Goal: Information Seeking & Learning: Find specific fact

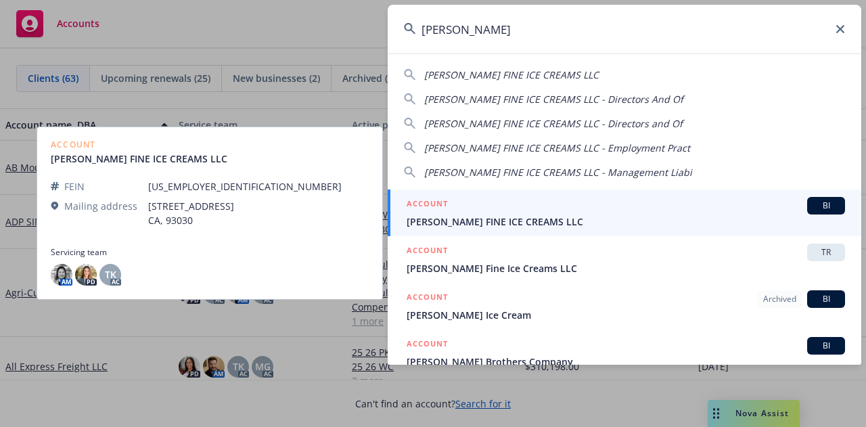
type input "mcconnell"
click at [487, 212] on div "ACCOUNT BI" at bounding box center [626, 206] width 438 height 18
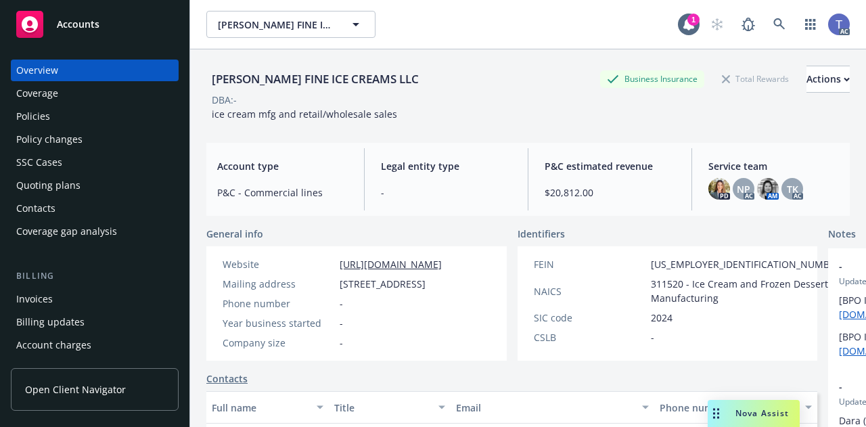
click at [45, 186] on div "Quoting plans" at bounding box center [48, 186] width 64 height 22
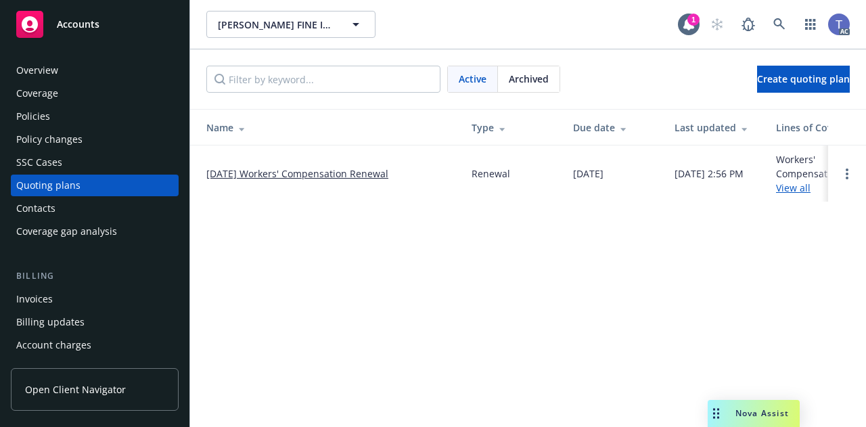
click at [331, 176] on link "09/23/25 Workers' Compensation Renewal" at bounding box center [297, 173] width 182 height 14
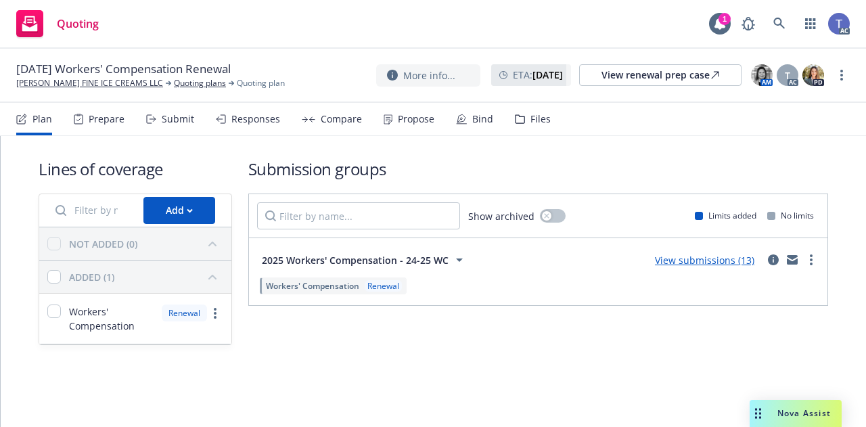
click at [483, 114] on div "Bind" at bounding box center [482, 119] width 21 height 11
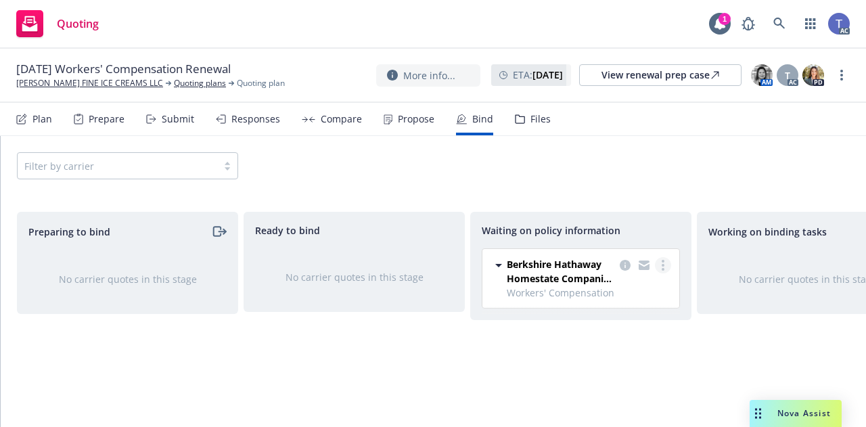
click at [666, 265] on link "more" at bounding box center [663, 265] width 16 height 16
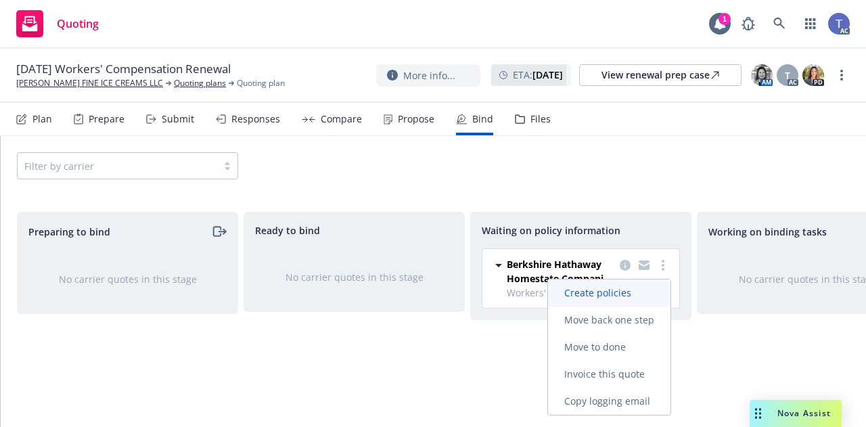
click at [639, 286] on link "Create policies" at bounding box center [609, 292] width 122 height 27
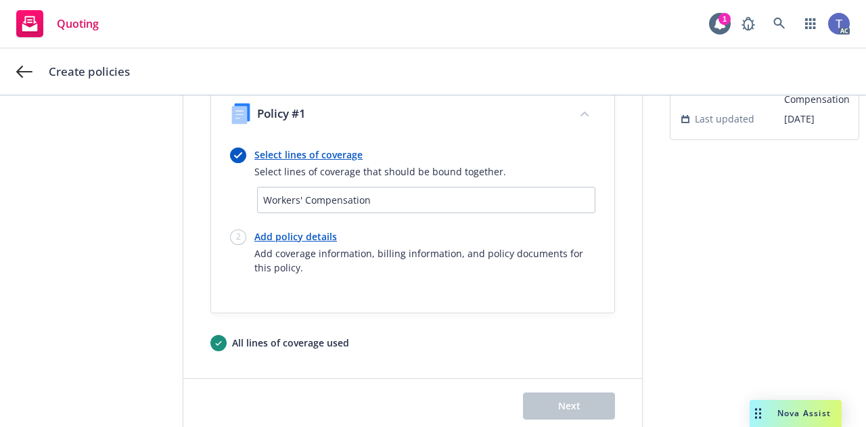
scroll to position [142, 0]
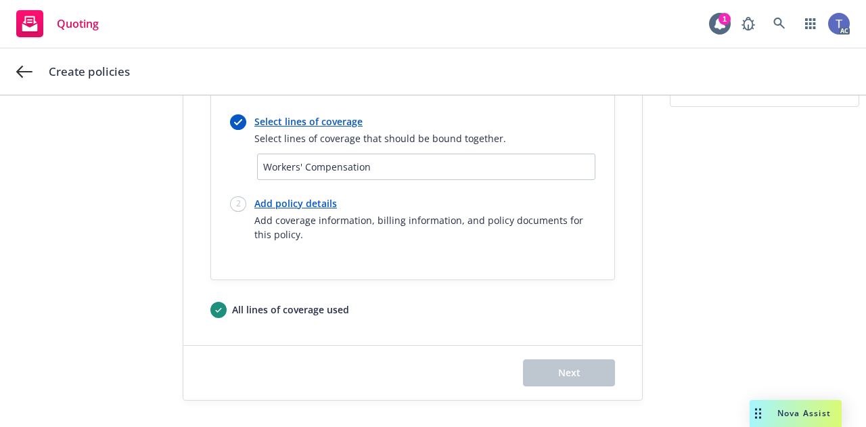
click at [315, 204] on link "Add policy details" at bounding box center [424, 203] width 341 height 14
select select "12"
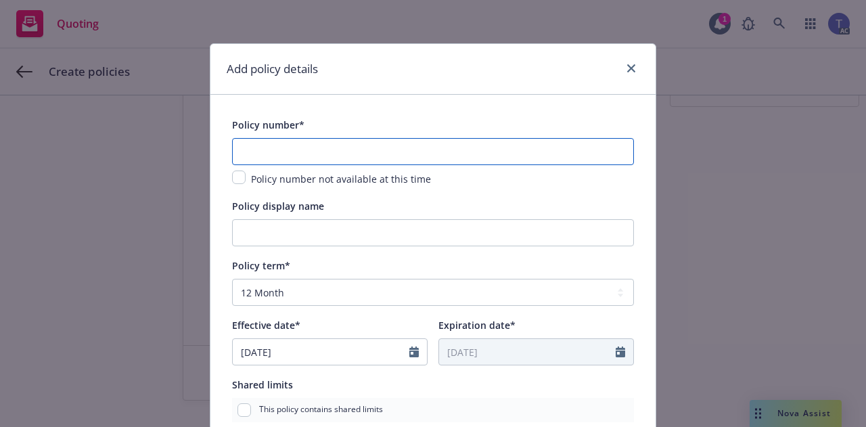
click at [403, 156] on input "text" at bounding box center [433, 151] width 402 height 27
paste input "MCWC650694"
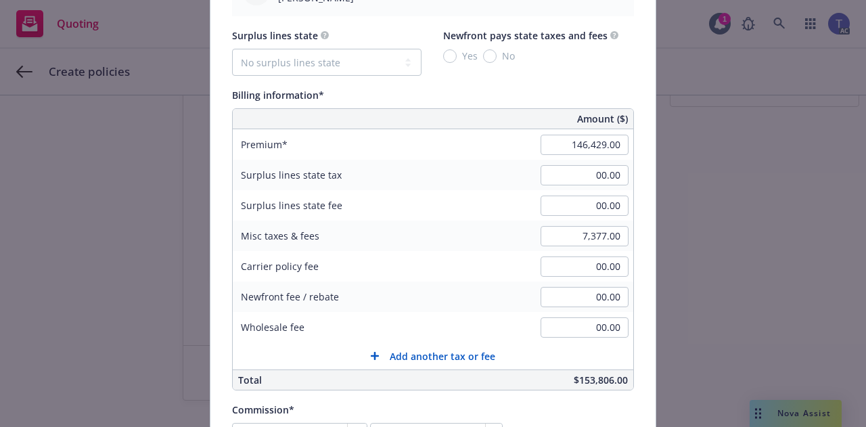
scroll to position [805, 0]
type input "MCWC650694"
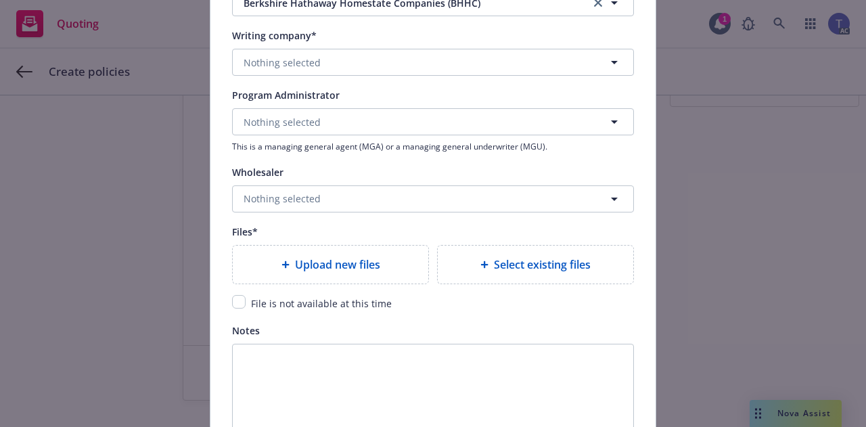
scroll to position [1377, 0]
click at [356, 281] on div "Upload new files" at bounding box center [331, 264] width 196 height 38
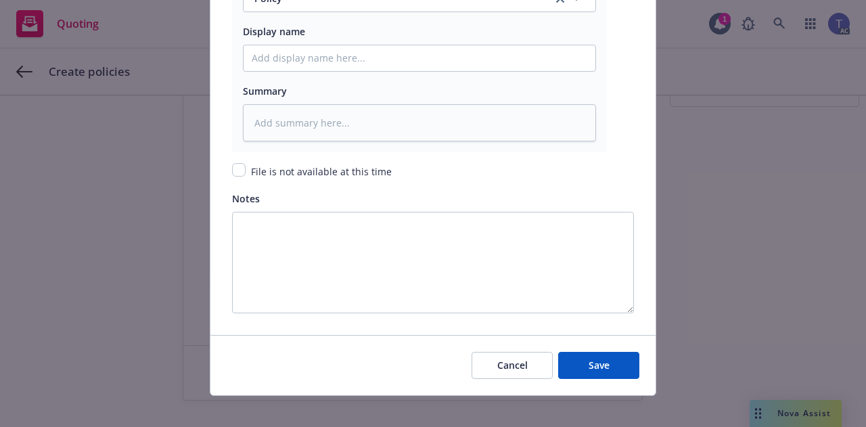
scroll to position [1764, 0]
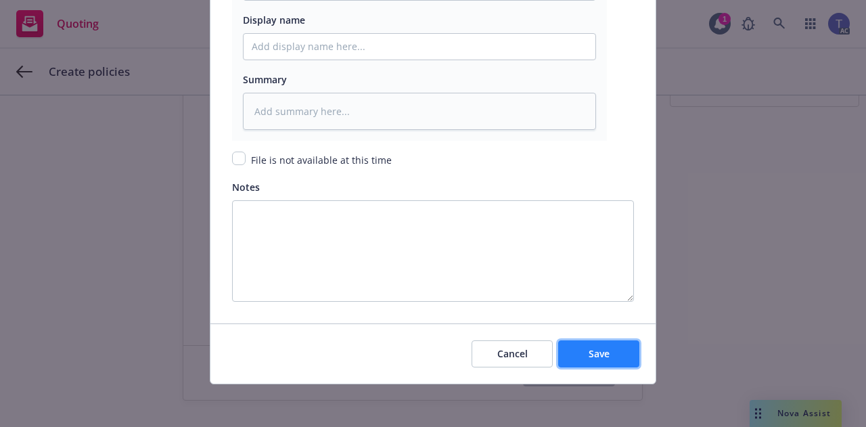
click at [622, 355] on button "Save" at bounding box center [598, 353] width 81 height 27
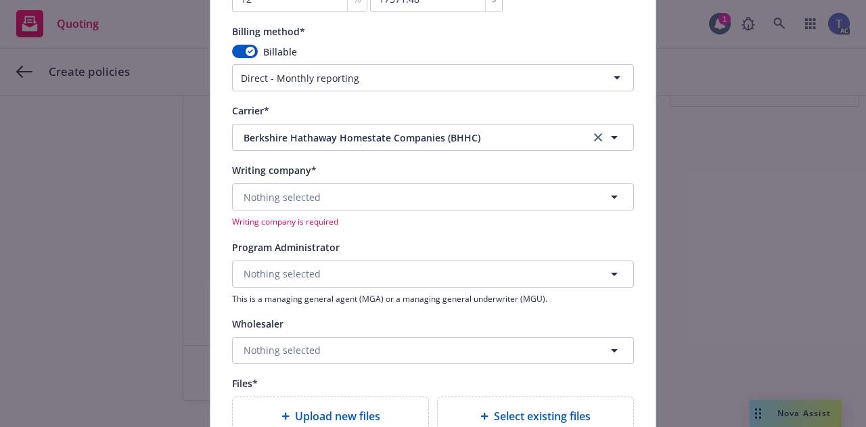
scroll to position [1252, 0]
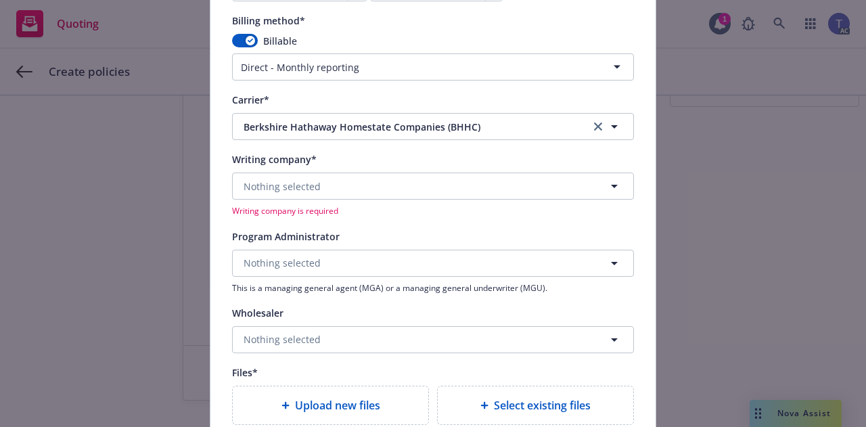
click at [549, 171] on div "Writing company* Nothing selected Writing company is required" at bounding box center [433, 184] width 402 height 66
click at [541, 184] on button "Nothing selected" at bounding box center [433, 186] width 402 height 27
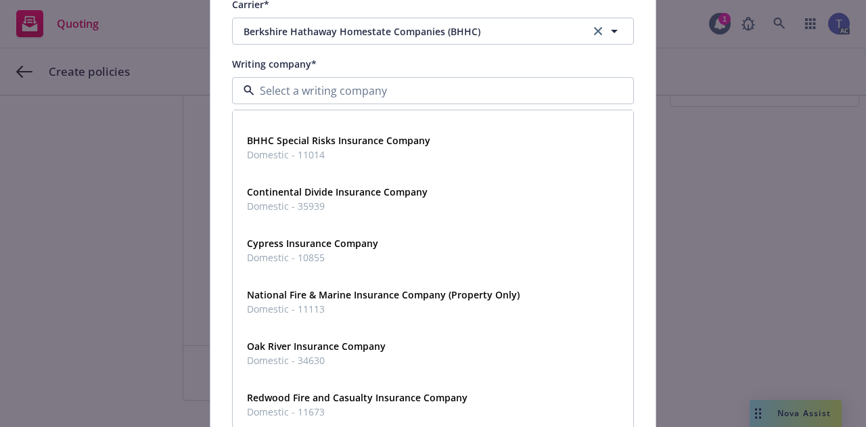
scroll to position [41, 0]
click at [315, 346] on strong "Oak River Insurance Company" at bounding box center [316, 345] width 139 height 13
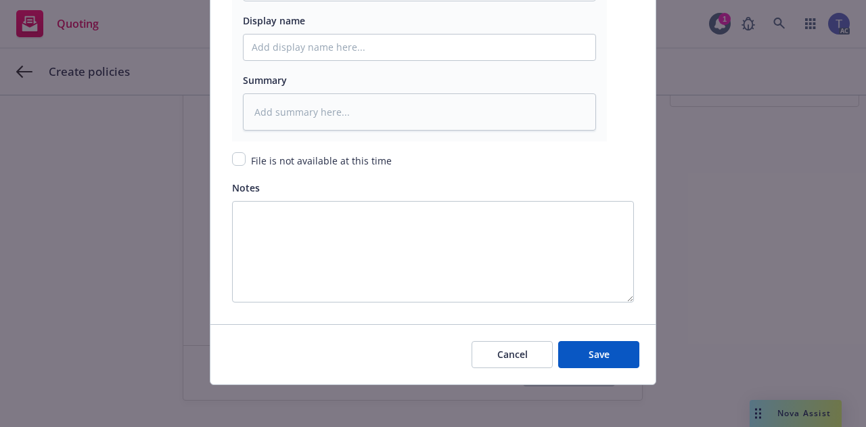
scroll to position [1764, 0]
click at [589, 348] on span "Save" at bounding box center [599, 353] width 21 height 13
type textarea "x"
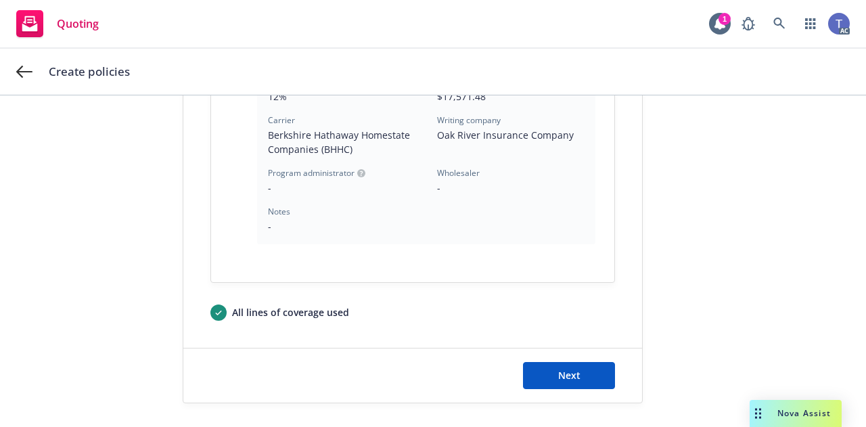
scroll to position [520, 0]
click at [537, 375] on button "Next" at bounding box center [569, 374] width 92 height 27
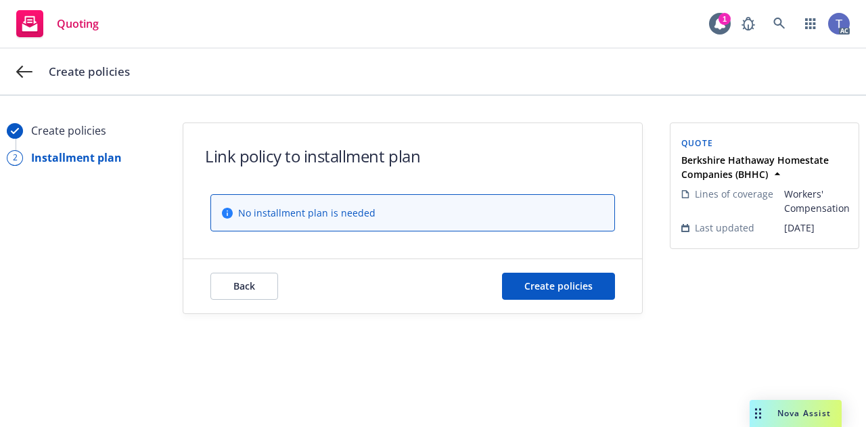
scroll to position [0, 0]
click at [543, 282] on span "Create policies" at bounding box center [558, 285] width 68 height 13
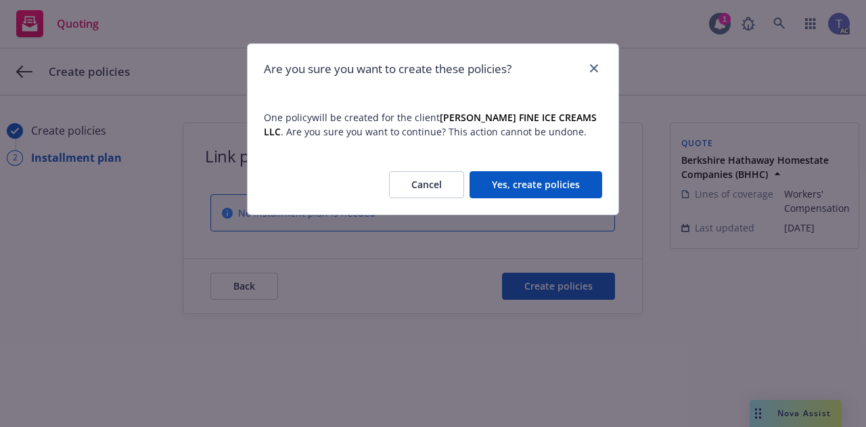
click at [541, 182] on button "Yes, create policies" at bounding box center [536, 184] width 133 height 27
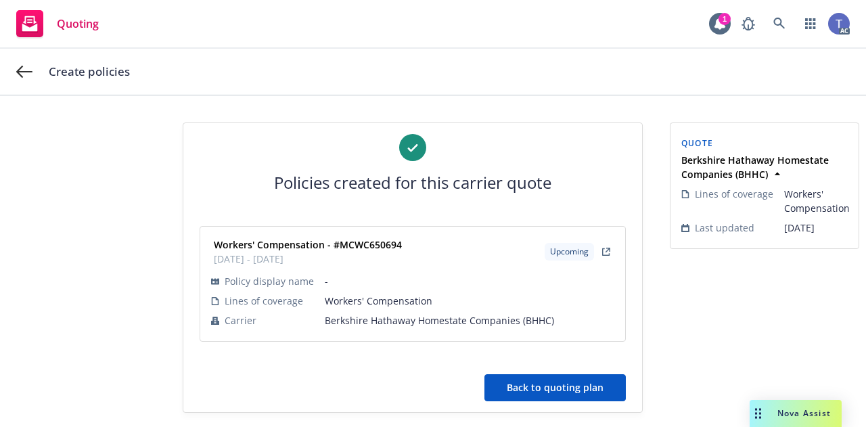
scroll to position [13, 0]
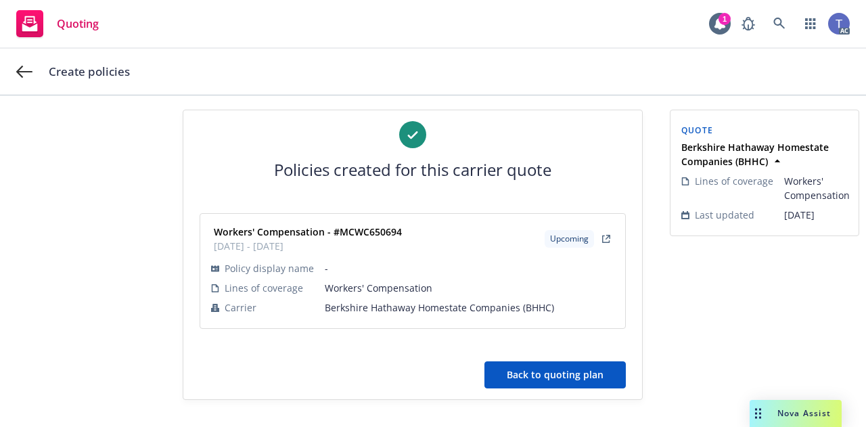
click at [526, 378] on button "Back to quoting plan" at bounding box center [554, 374] width 141 height 27
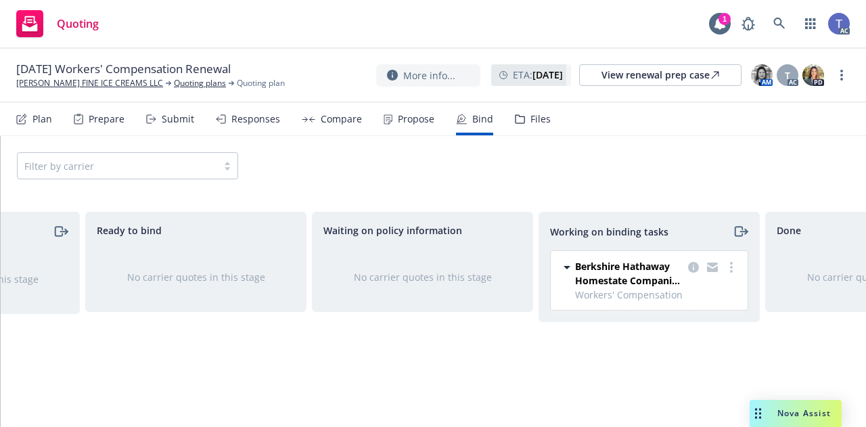
scroll to position [0, 295]
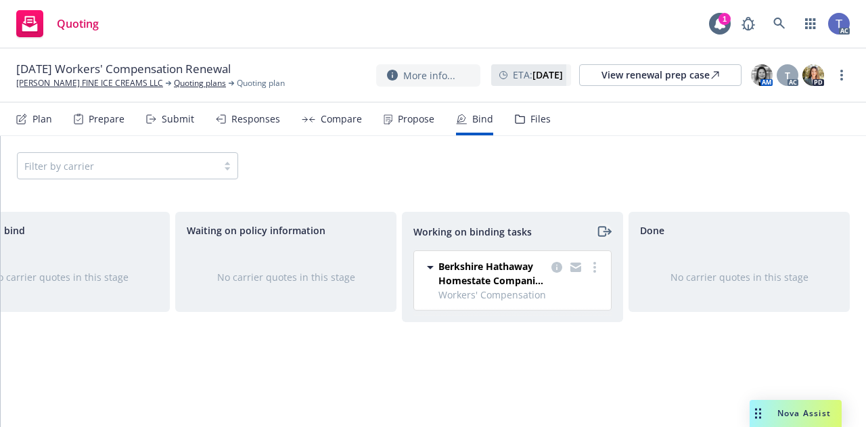
click at [606, 227] on icon "moveRight" at bounding box center [604, 231] width 16 height 16
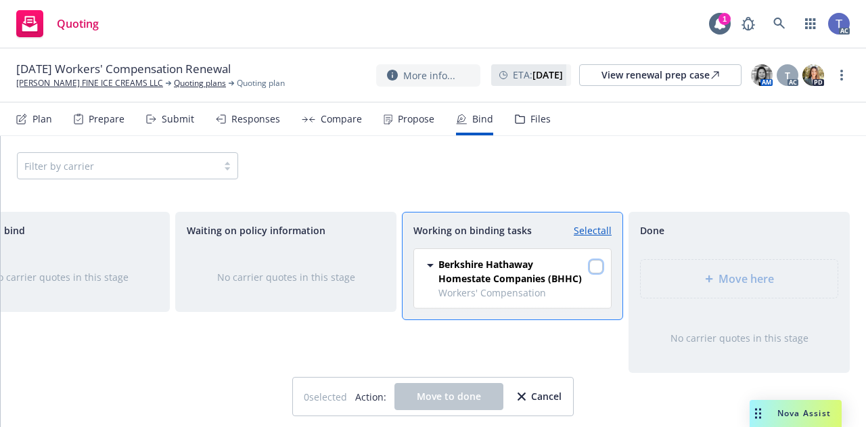
click at [599, 265] on input "checkbox" at bounding box center [596, 267] width 14 height 14
checkbox input "true"
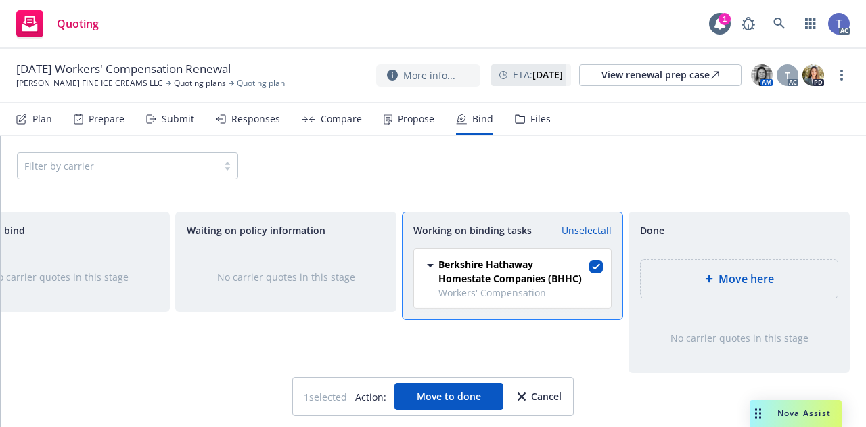
click at [697, 274] on div "Move here" at bounding box center [739, 279] width 175 height 16
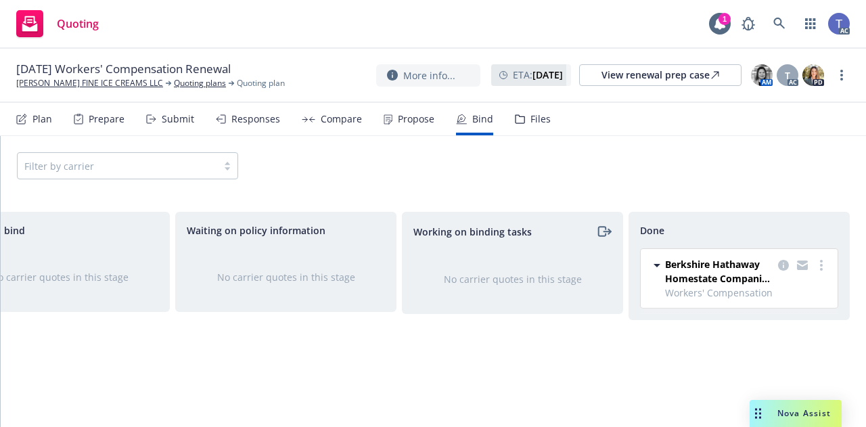
click at [533, 129] on div "Files" at bounding box center [533, 119] width 36 height 32
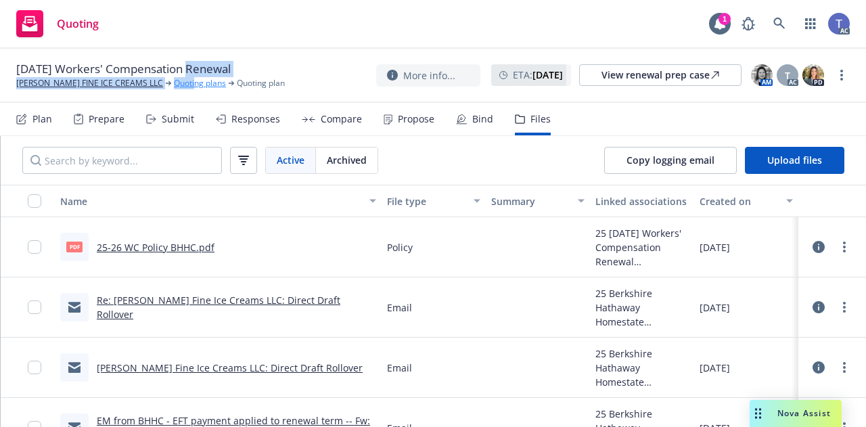
click at [185, 83] on div "09/23/25 Workers' Compensation Renewal MCCONNELL'S FINE ICE CREAMS LLC Quoting …" at bounding box center [150, 75] width 269 height 28
click at [185, 83] on link "Quoting plans" at bounding box center [200, 83] width 52 height 12
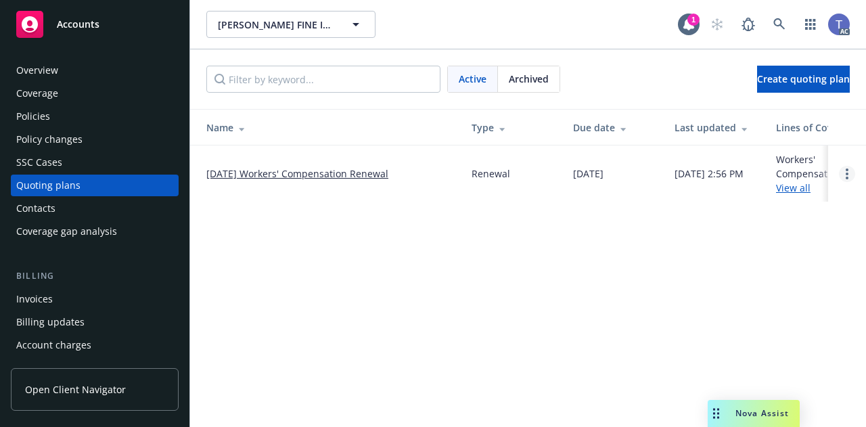
click at [843, 171] on link "Open options" at bounding box center [847, 174] width 16 height 16
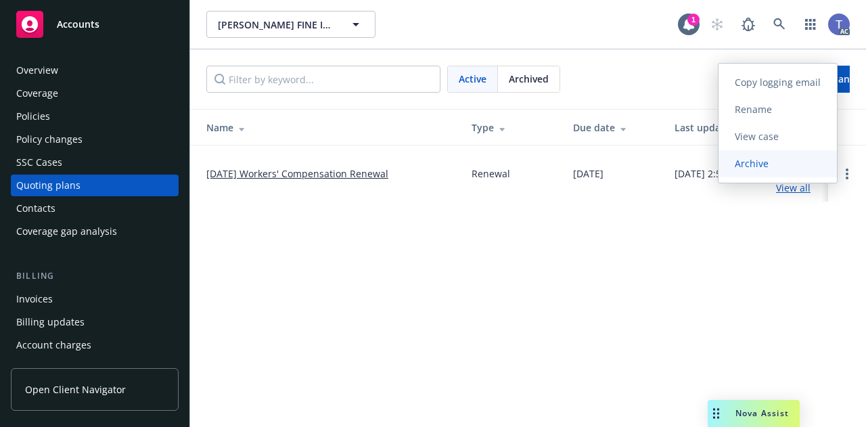
click at [776, 165] on span "Archive" at bounding box center [752, 163] width 66 height 13
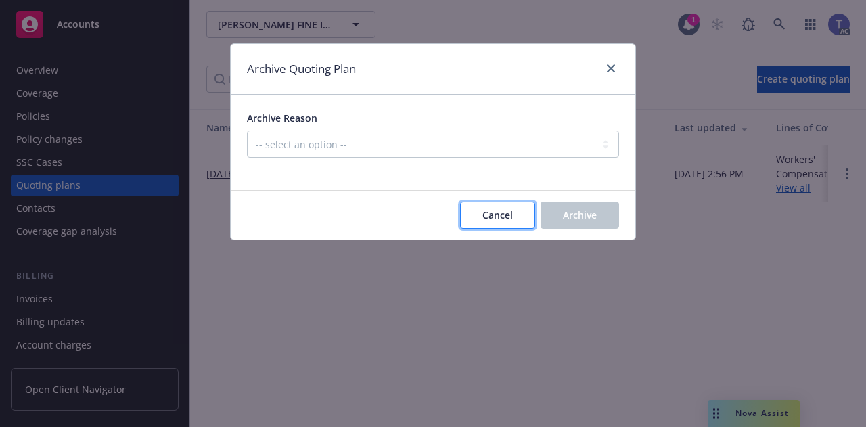
click at [492, 225] on button "Cancel" at bounding box center [497, 215] width 75 height 27
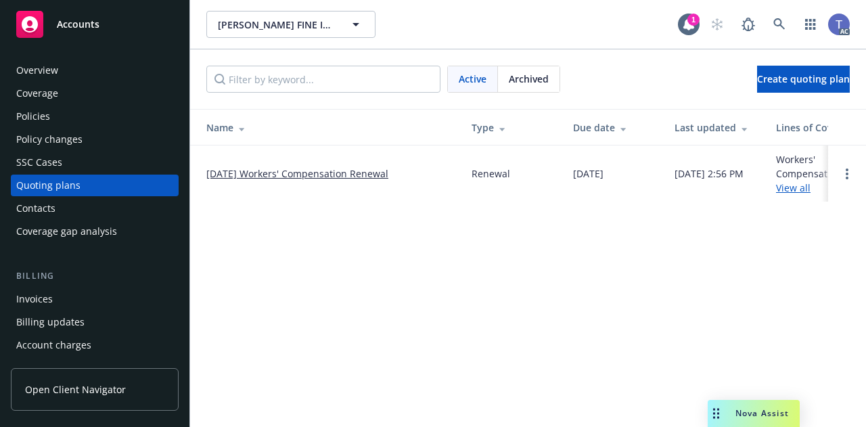
click at [53, 116] on div "Policies" at bounding box center [94, 117] width 157 height 22
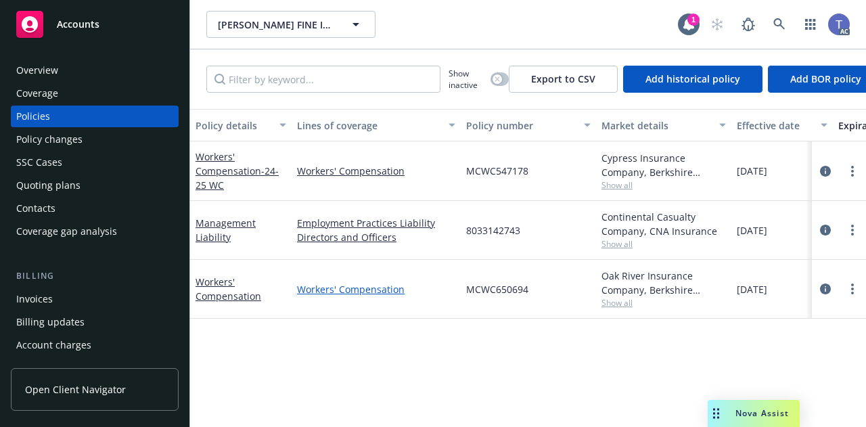
click at [377, 289] on link "Workers' Compensation" at bounding box center [376, 289] width 158 height 14
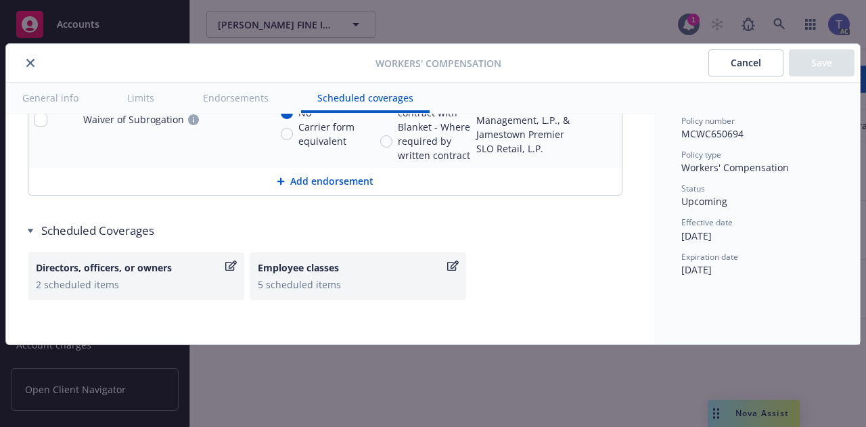
scroll to position [1476, 0]
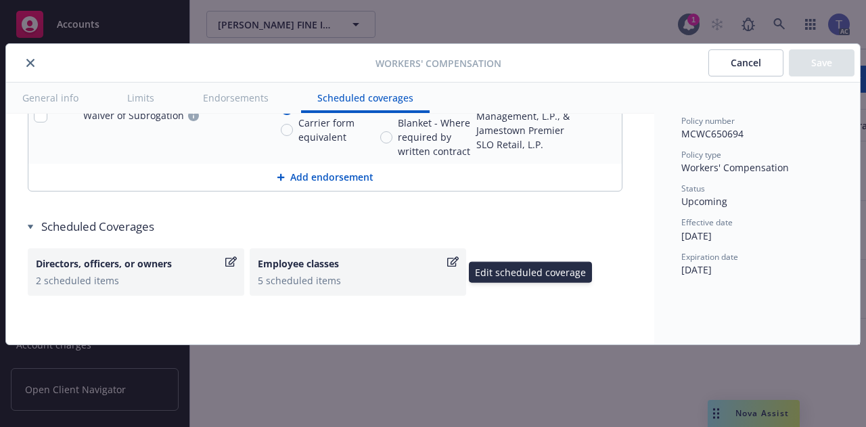
click at [338, 278] on div "5 scheduled items" at bounding box center [358, 280] width 200 height 14
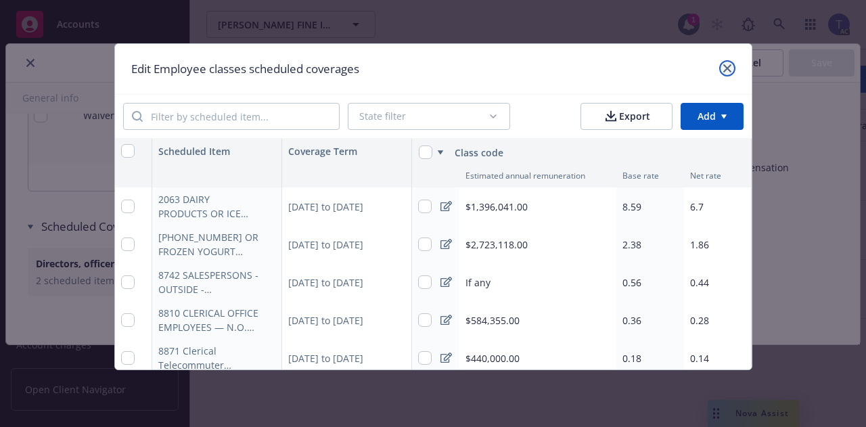
click at [729, 72] on link "close" at bounding box center [727, 68] width 16 height 16
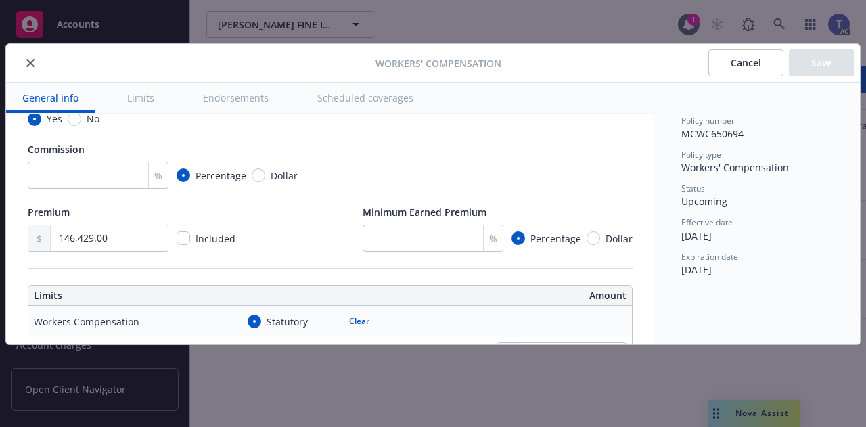
scroll to position [0, 0]
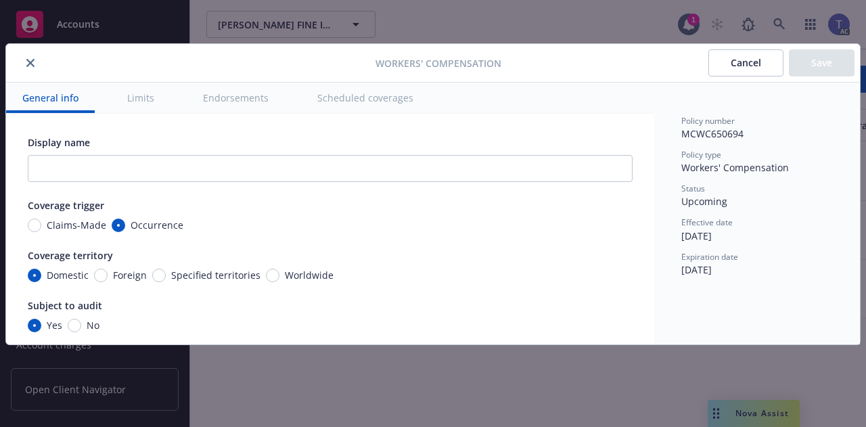
click at [29, 62] on icon "close" at bounding box center [30, 63] width 8 height 8
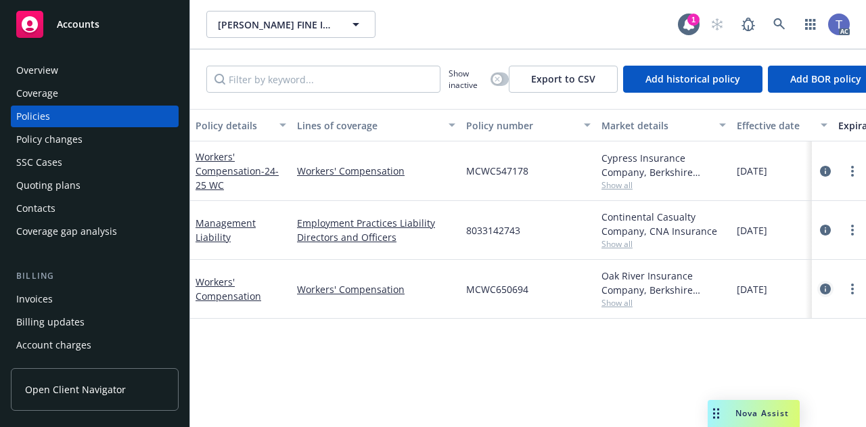
click at [821, 288] on icon "circleInformation" at bounding box center [825, 289] width 11 height 11
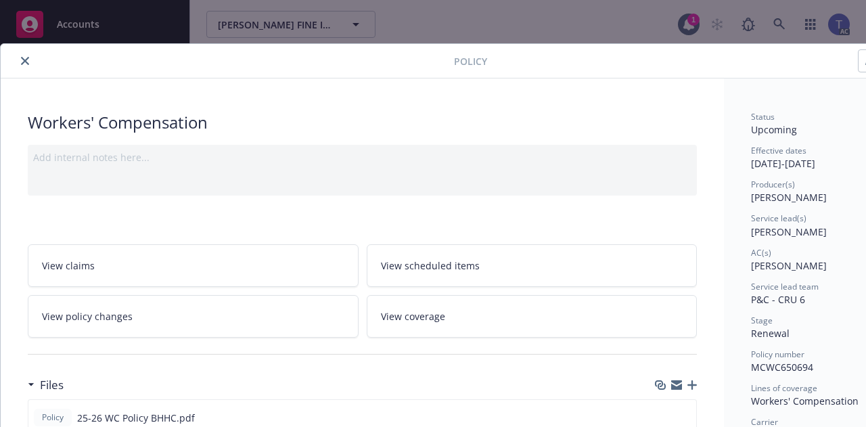
scroll to position [0, 74]
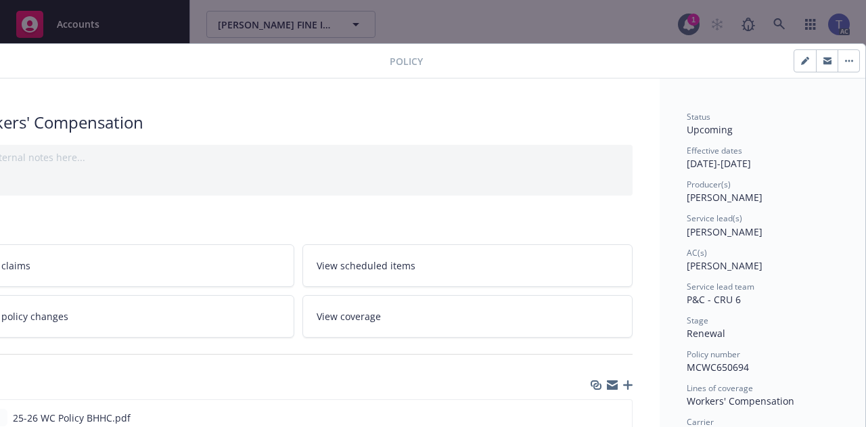
click at [823, 62] on icon "button" at bounding box center [827, 62] width 8 height 5
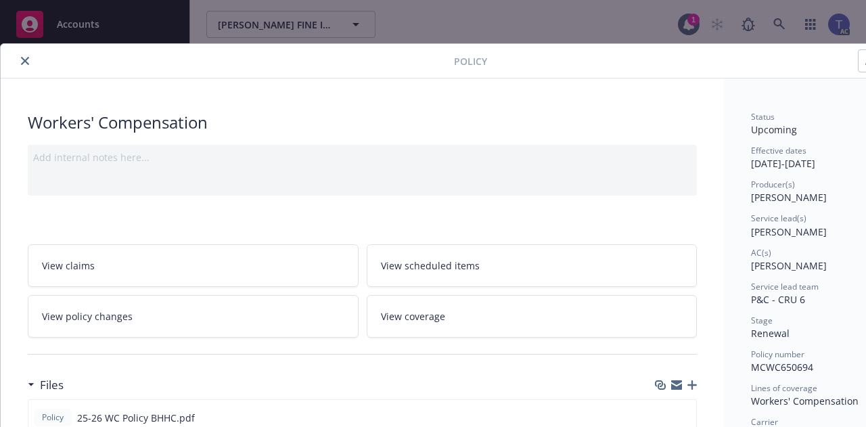
click at [26, 62] on icon "close" at bounding box center [25, 61] width 8 height 8
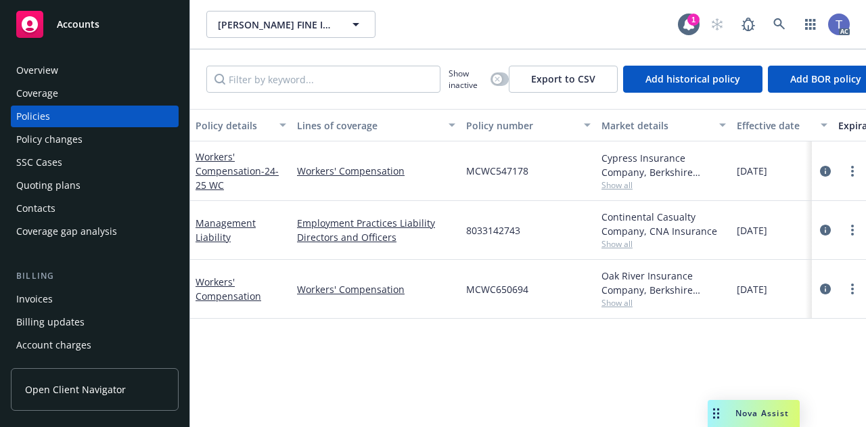
click at [73, 182] on div "Quoting plans" at bounding box center [48, 186] width 64 height 22
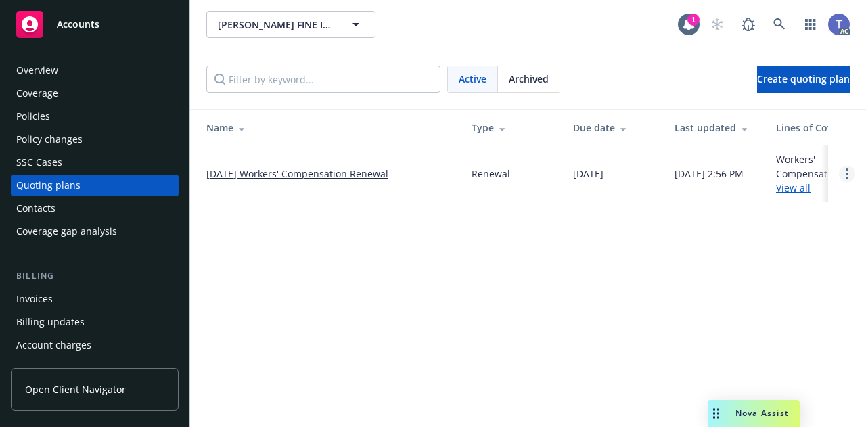
click at [843, 171] on link "Open options" at bounding box center [847, 174] width 16 height 16
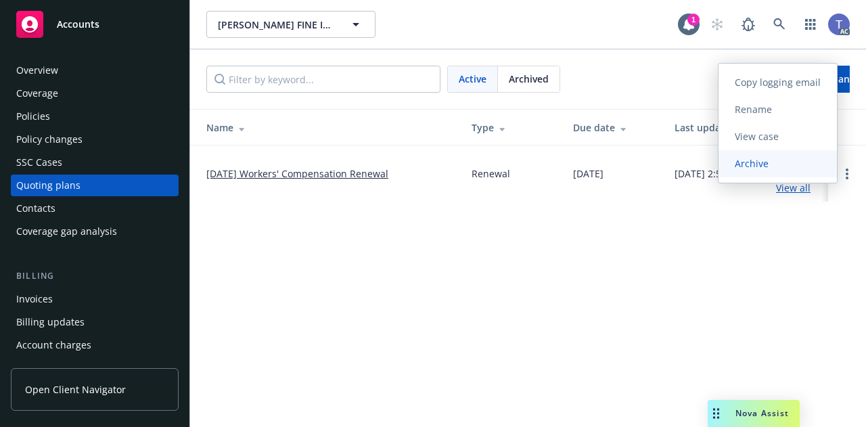
click at [792, 168] on link "Archive" at bounding box center [778, 163] width 118 height 27
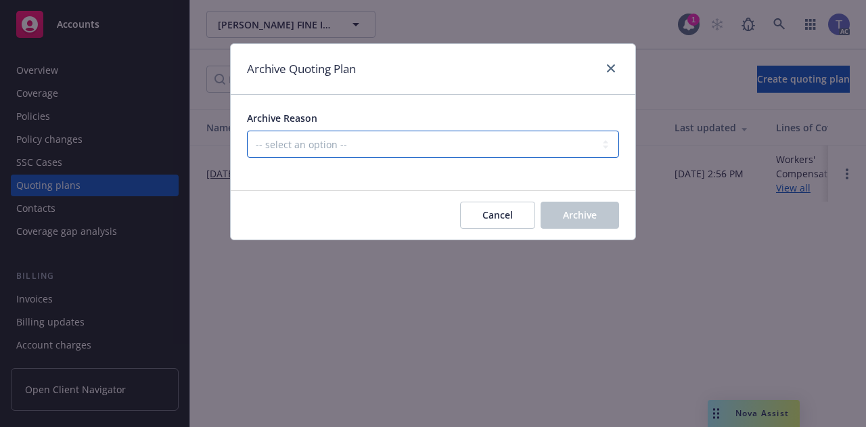
click at [533, 144] on select "-- select an option -- All policies in this renewal plan are auto-renewed Creat…" at bounding box center [433, 144] width 372 height 27
select select "ARCHIVED_RENEWAL_COMPLETED"
click at [247, 131] on select "-- select an option -- All policies in this renewal plan are auto-renewed Creat…" at bounding box center [433, 144] width 372 height 27
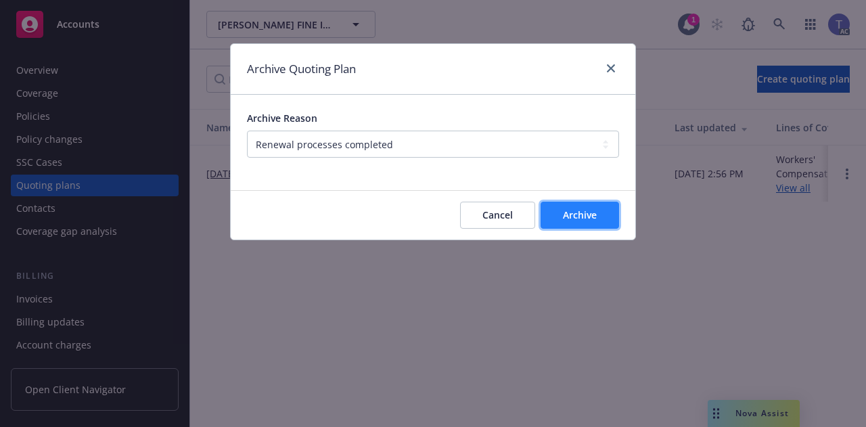
click at [580, 203] on button "Archive" at bounding box center [580, 215] width 78 height 27
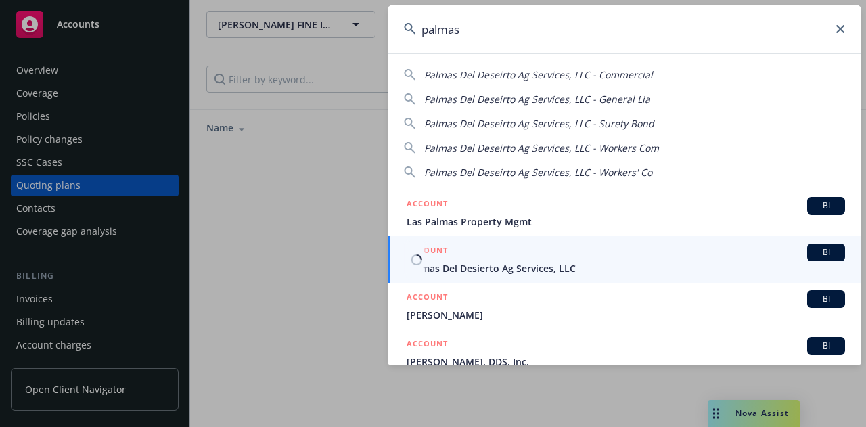
type input "palmas"
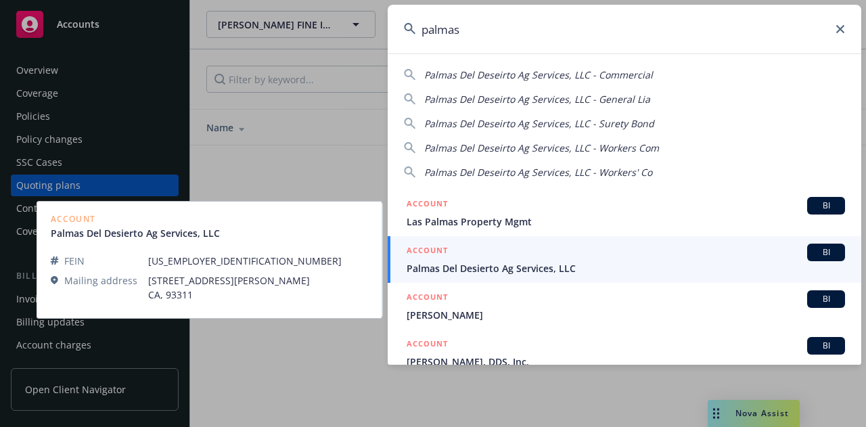
click at [491, 264] on span "Palmas Del Desierto Ag Services, LLC" at bounding box center [626, 268] width 438 height 14
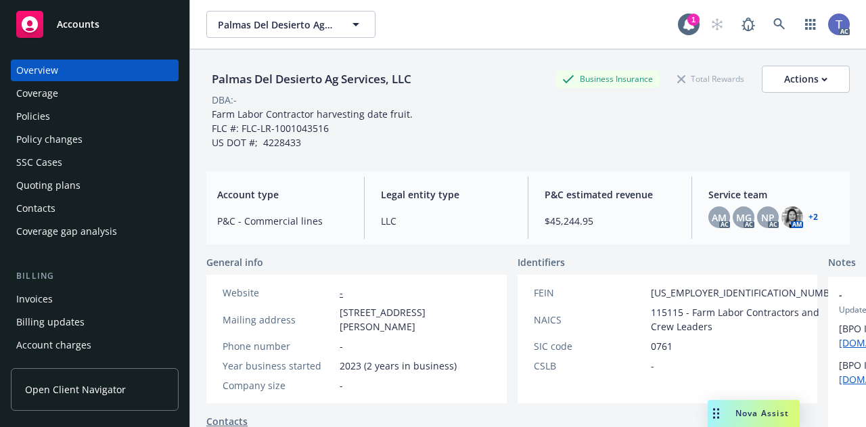
click at [138, 112] on div "Policies" at bounding box center [94, 117] width 157 height 22
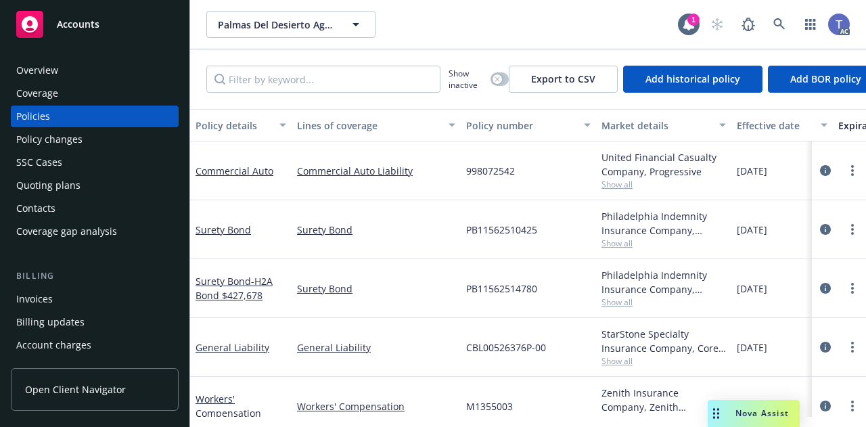
click at [493, 167] on span "998072542" at bounding box center [490, 171] width 49 height 14
copy span "998072542"
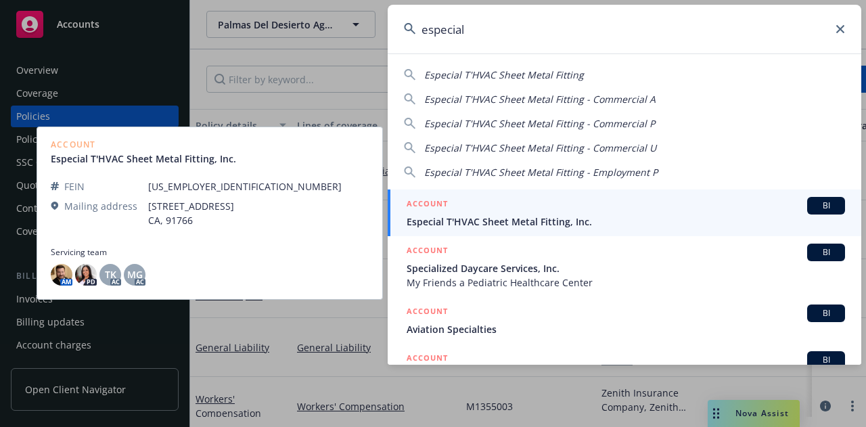
type input "especial"
click at [480, 222] on span "Especial T'HVAC Sheet Metal Fitting, Inc." at bounding box center [626, 221] width 438 height 14
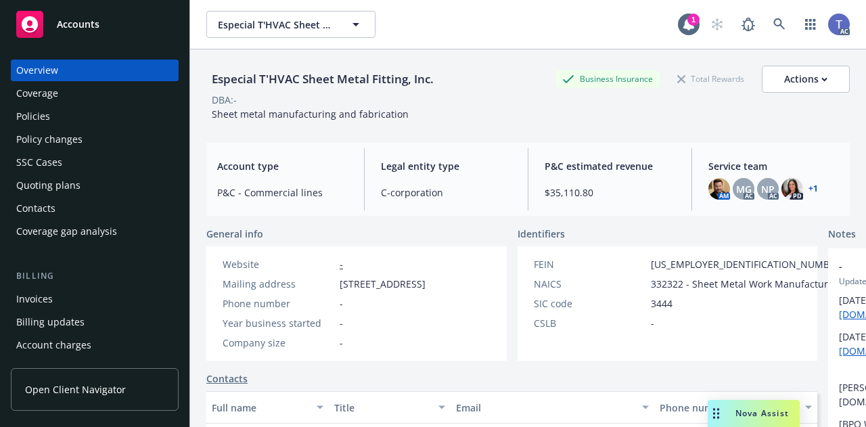
click at [90, 127] on div "Policies" at bounding box center [94, 117] width 157 height 22
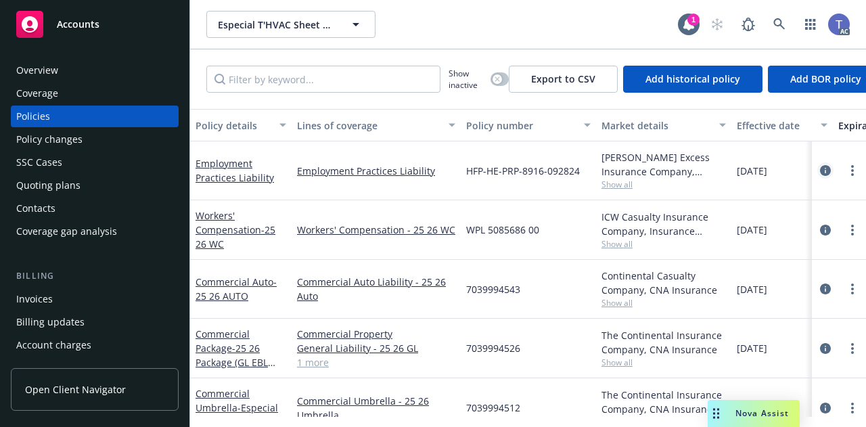
click at [820, 166] on icon "circleInformation" at bounding box center [825, 170] width 11 height 11
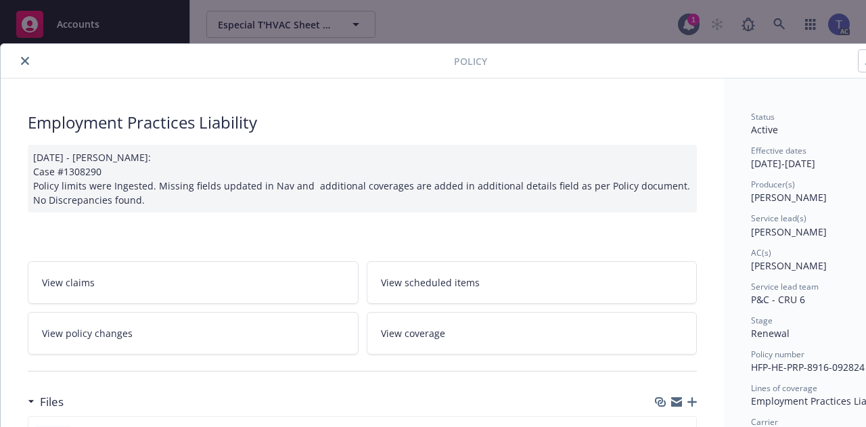
click at [24, 60] on icon "close" at bounding box center [25, 61] width 8 height 8
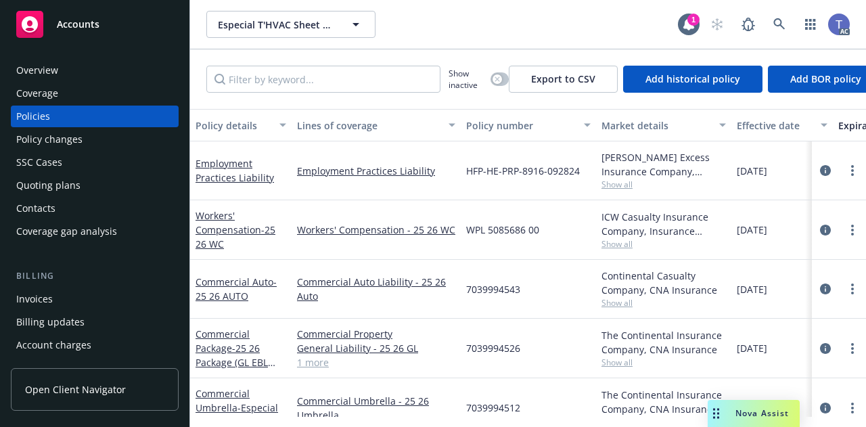
click at [98, 185] on div "Quoting plans" at bounding box center [94, 186] width 157 height 22
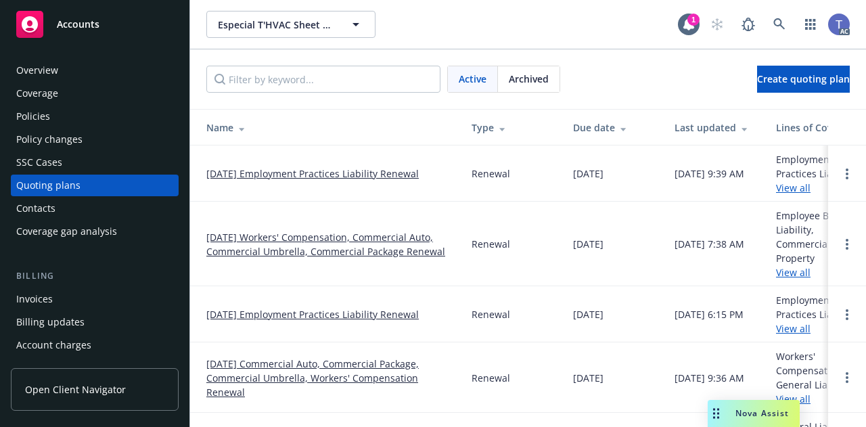
click at [297, 173] on link "09/28/25 Employment Practices Liability Renewal" at bounding box center [312, 173] width 212 height 14
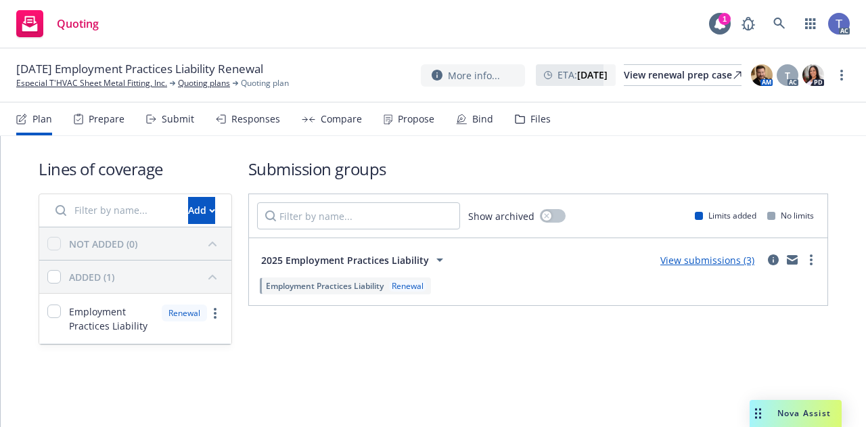
click at [533, 120] on div "Files" at bounding box center [540, 119] width 20 height 11
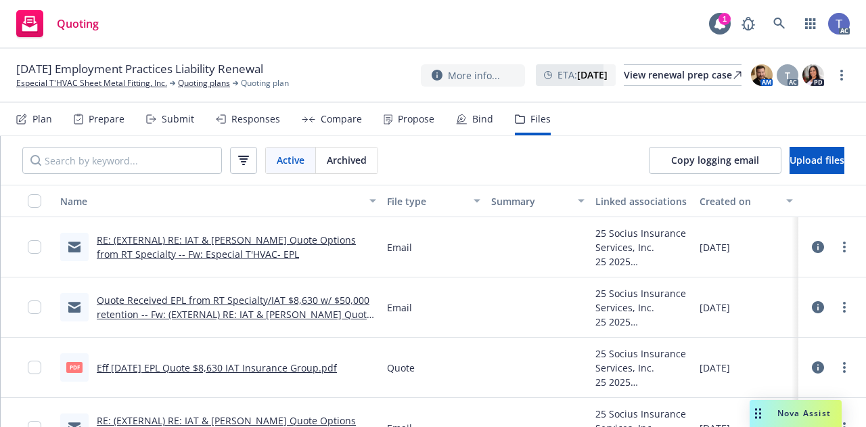
click at [302, 235] on link "RE: (EXTERNAL) RE: IAT & Hudson Quote Options from RT Specialty -- Fw: Especial…" at bounding box center [226, 246] width 259 height 27
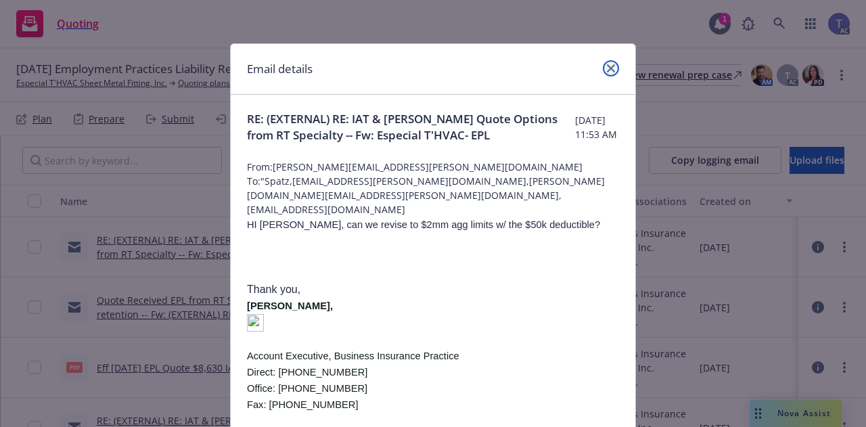
click at [607, 66] on icon "close" at bounding box center [611, 68] width 8 height 8
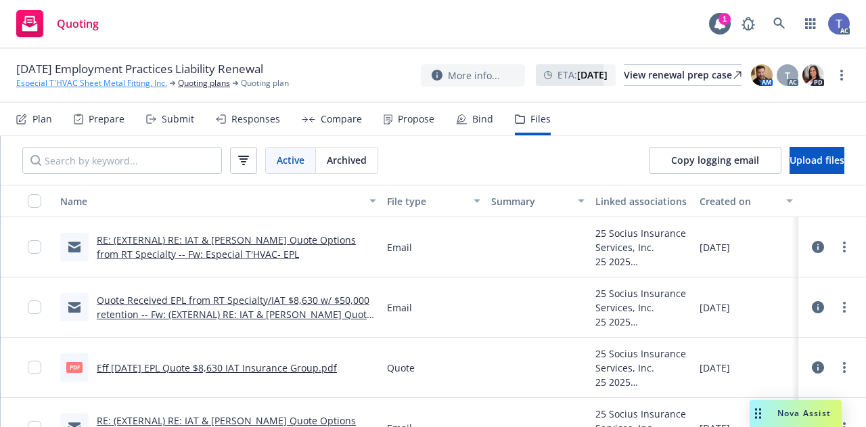
click at [129, 87] on link "Especial T'HVAC Sheet Metal Fitting, Inc." at bounding box center [91, 83] width 151 height 12
